Goal: Transaction & Acquisition: Purchase product/service

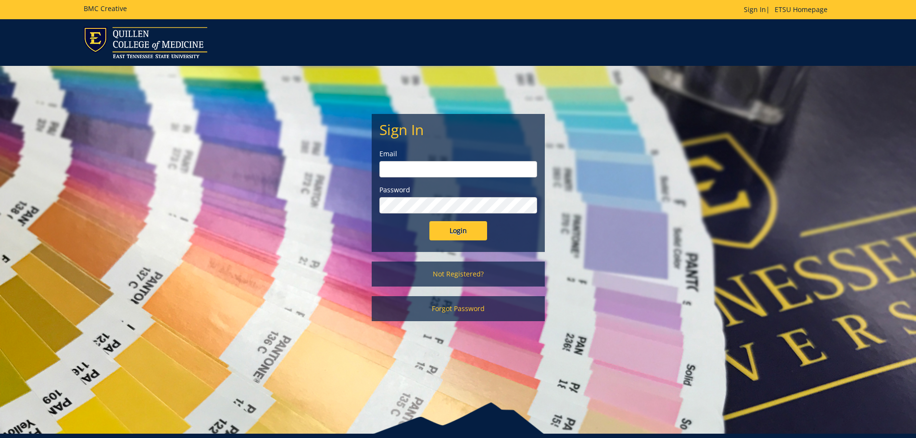
type input "groveh@etsu.edu"
click at [454, 226] on input "Login" at bounding box center [458, 230] width 58 height 19
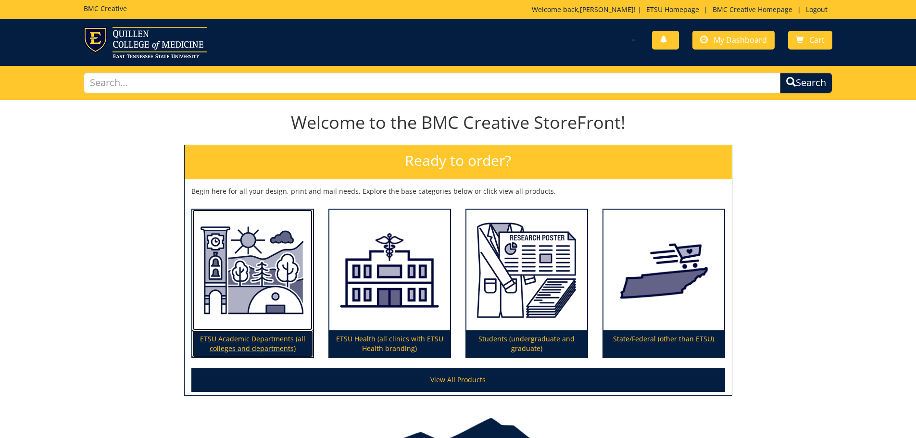
click at [263, 262] on img at bounding box center [252, 270] width 121 height 121
click at [253, 288] on img at bounding box center [252, 270] width 121 height 121
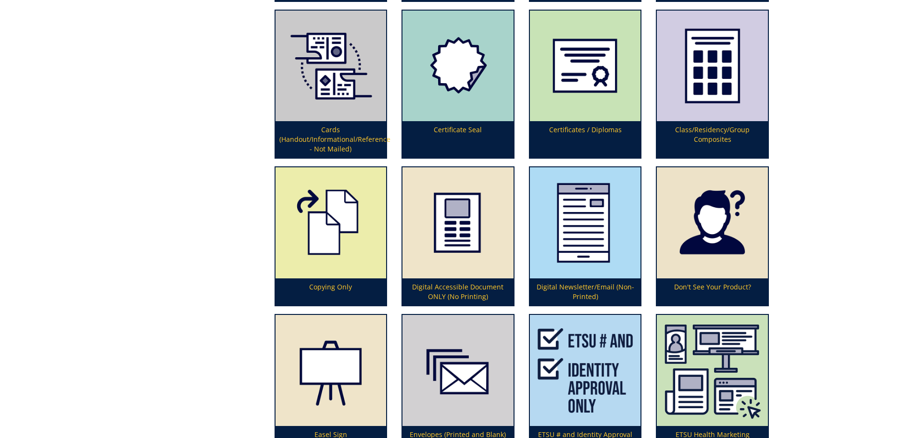
scroll to position [817, 0]
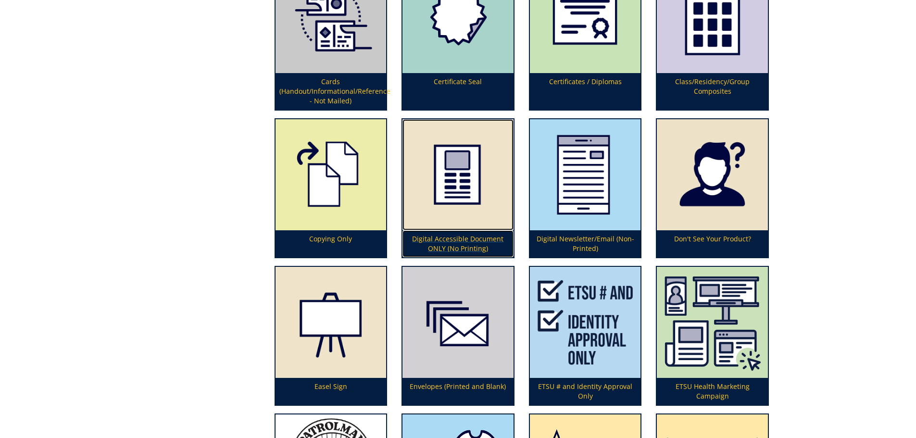
click at [435, 242] on p "Digital Accessible Document ONLY (No Printing)" at bounding box center [457, 243] width 111 height 27
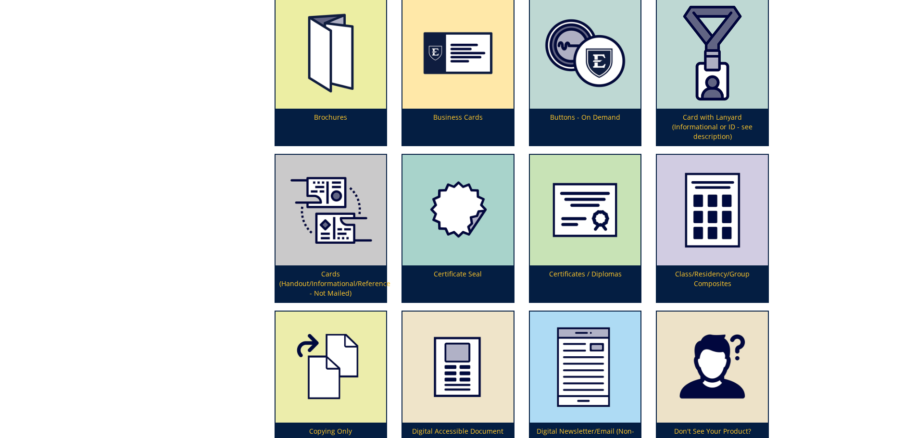
scroll to position [673, 0]
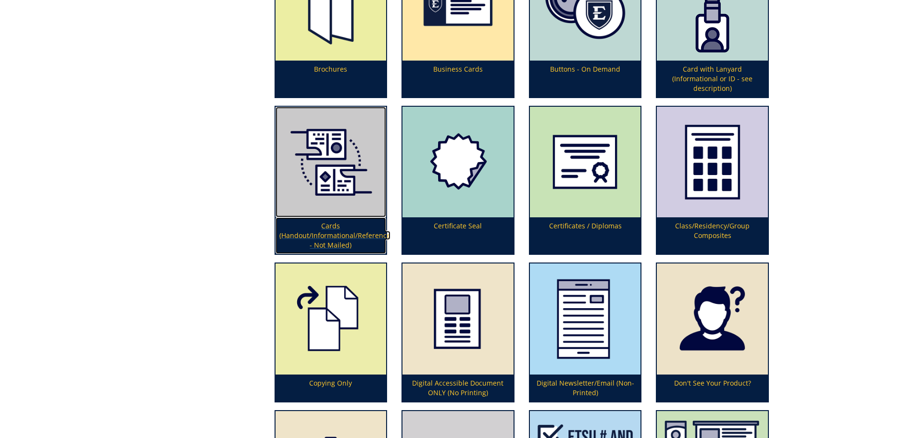
click at [326, 234] on p "Cards (Handout/Informational/Reference - Not Mailed)" at bounding box center [330, 235] width 111 height 37
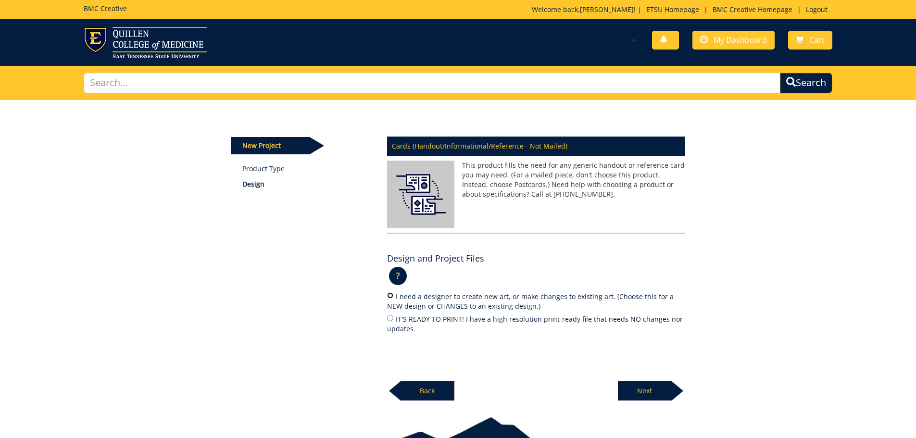
click at [390, 296] on input "I need a designer to create new art, or make changes to existing art. (Choose t…" at bounding box center [390, 295] width 6 height 6
radio input "true"
click at [644, 389] on p "Next" at bounding box center [645, 390] width 54 height 19
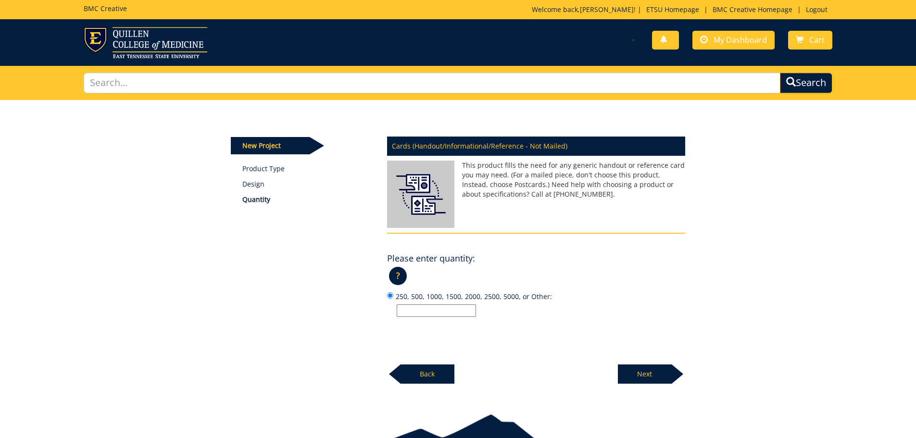
click at [432, 312] on input "250, 500, 1000, 1500, 2000, 2500, 5000, or Other:" at bounding box center [436, 310] width 79 height 12
type input "na"
click at [643, 372] on p "Next" at bounding box center [645, 373] width 54 height 19
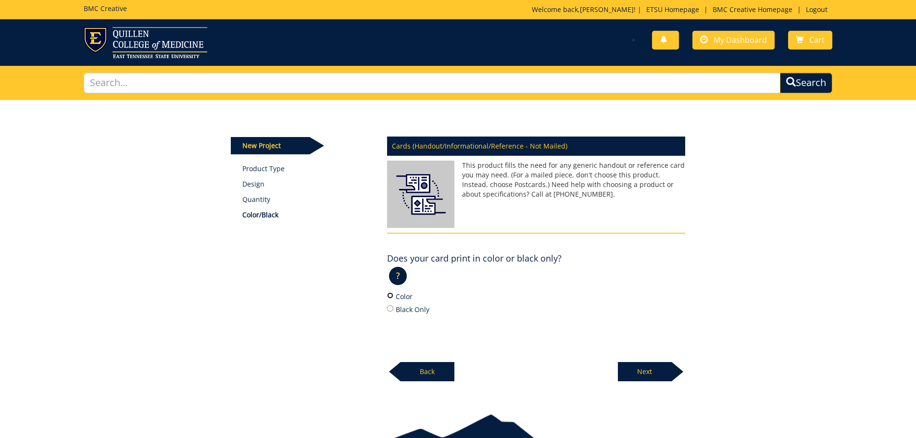
click at [390, 296] on input "Color" at bounding box center [390, 295] width 6 height 6
radio input "true"
click at [635, 366] on p "Next" at bounding box center [645, 371] width 54 height 19
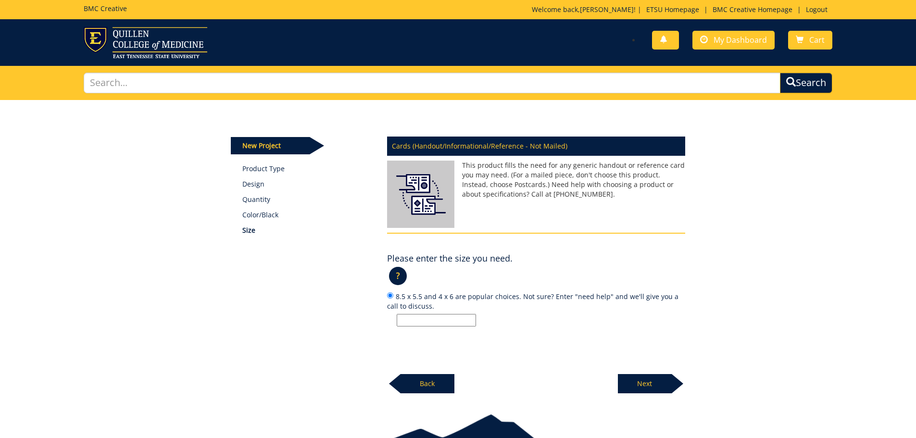
click at [447, 323] on input "8.5 x 5.5 and 4 x 6 are popular choices. Not sure? Enter "need help" and we'll …" at bounding box center [436, 320] width 79 height 12
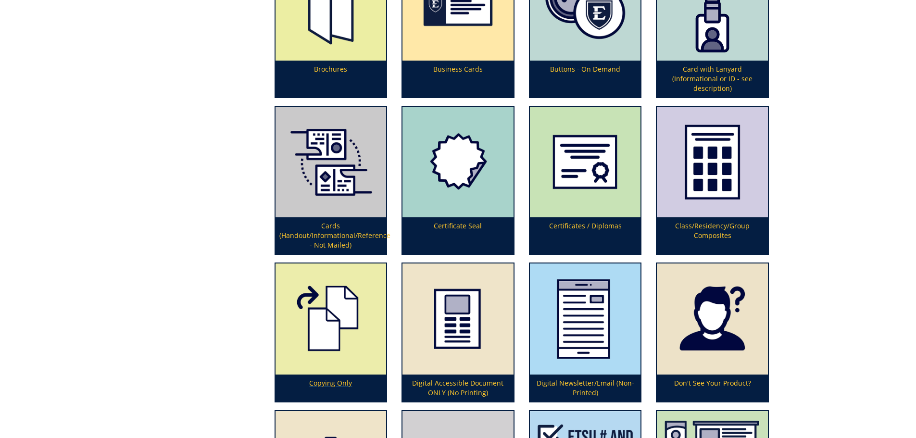
scroll to position [721, 0]
